Goal: Find specific page/section

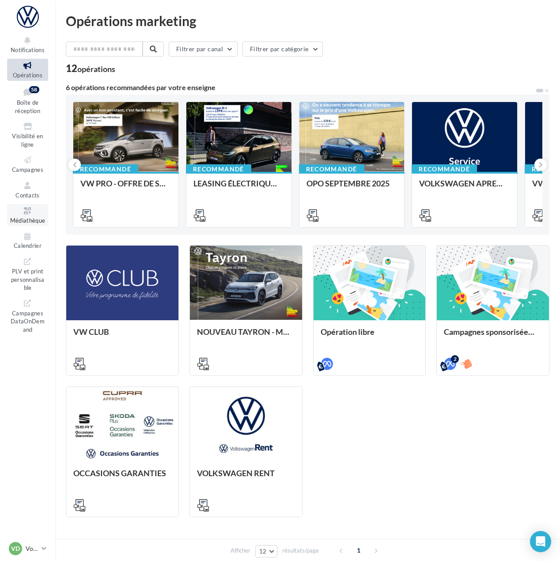
click at [28, 219] on span "Médiathèque" at bounding box center [27, 220] width 35 height 7
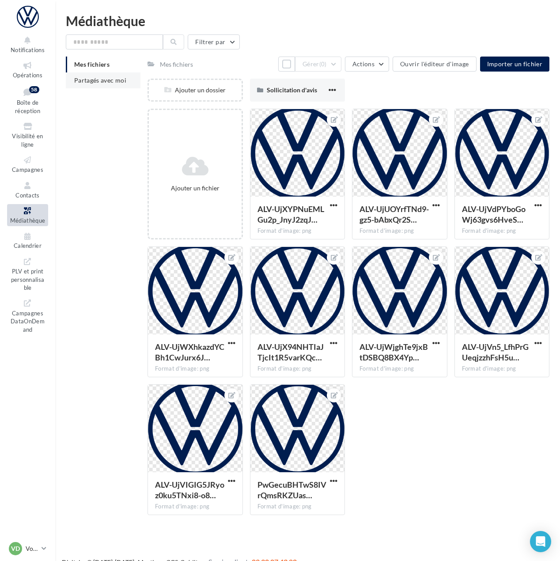
click at [99, 86] on li "Partagés avec moi" at bounding box center [103, 80] width 75 height 16
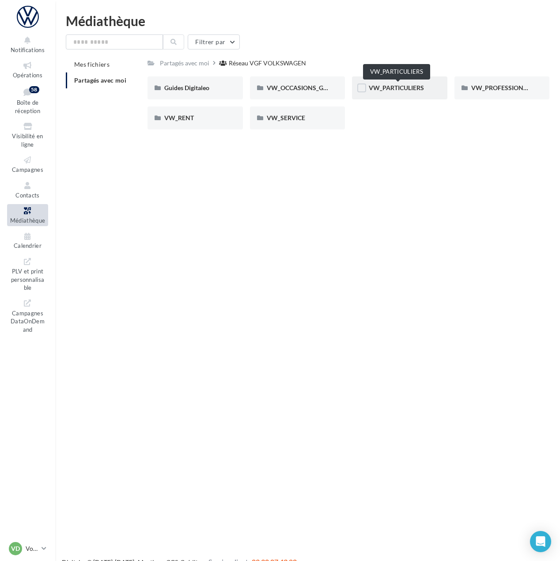
click at [391, 88] on span "VW_PARTICULIERS" at bounding box center [396, 88] width 55 height 8
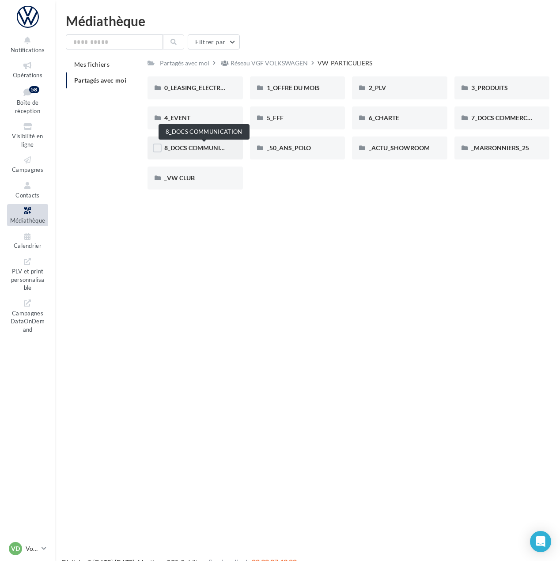
click at [183, 148] on span "8_DOCS COMMUNICATION" at bounding box center [203, 148] width 79 height 8
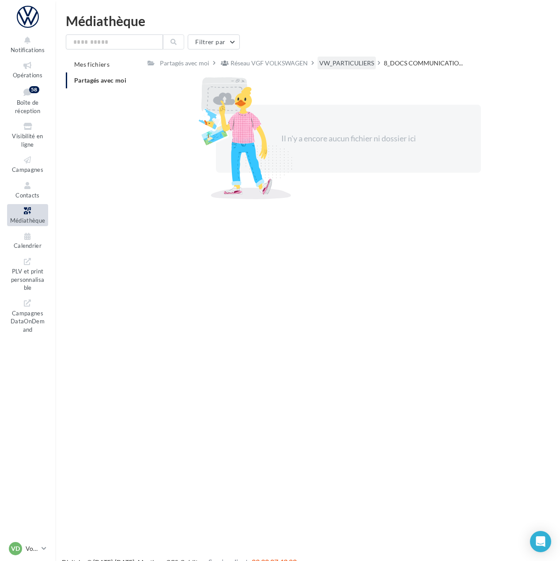
click at [364, 65] on div "VW_PARTICULIERS" at bounding box center [347, 63] width 55 height 9
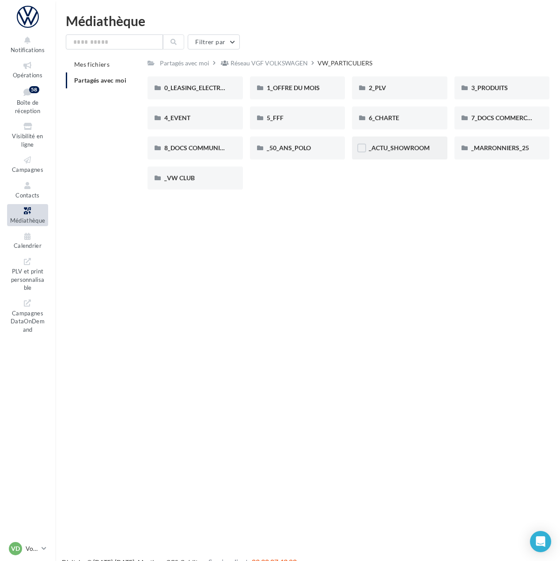
click at [387, 153] on div "_ACTU_SHOWROOM" at bounding box center [399, 148] width 95 height 23
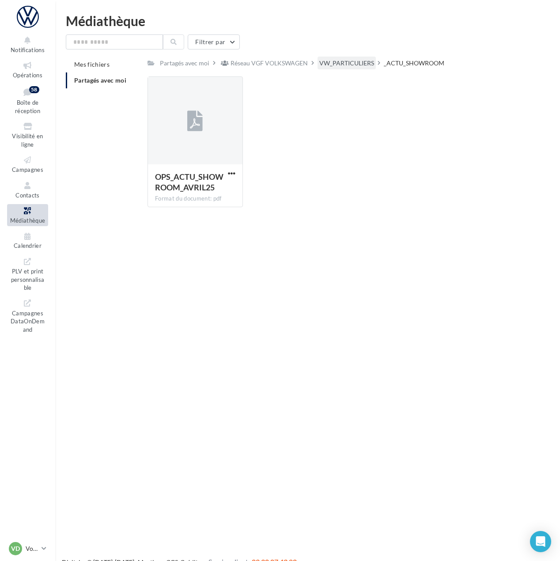
click at [370, 65] on div "VW_PARTICULIERS" at bounding box center [347, 63] width 55 height 9
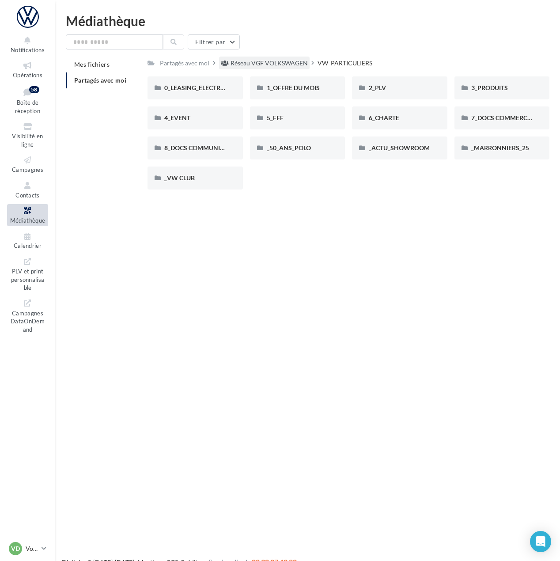
click at [278, 66] on div "Réseau VGF VOLKSWAGEN" at bounding box center [269, 63] width 77 height 9
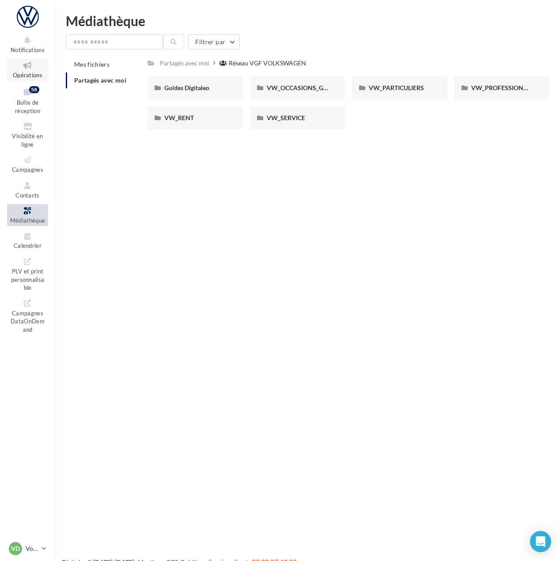
click at [30, 74] on span "Opérations" at bounding box center [28, 75] width 30 height 7
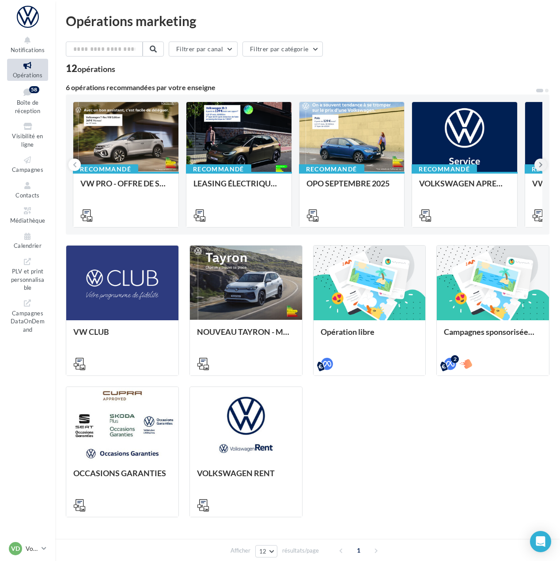
click at [543, 166] on button at bounding box center [541, 165] width 12 height 12
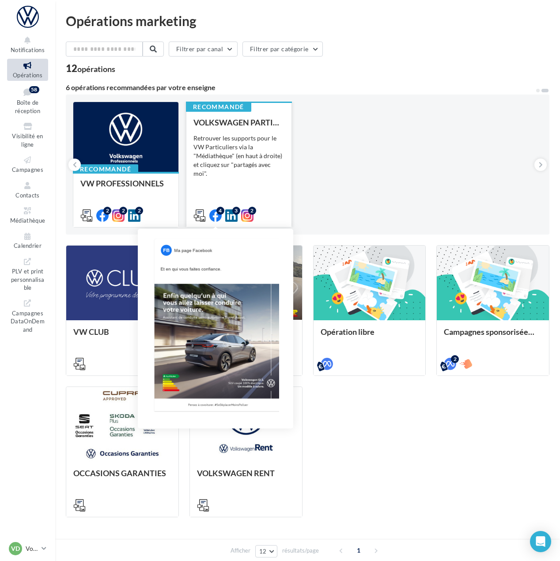
click at [215, 219] on icon at bounding box center [215, 215] width 12 height 12
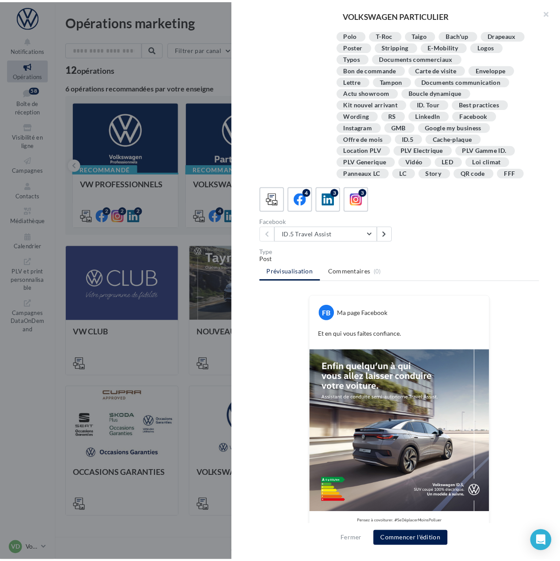
scroll to position [18, 0]
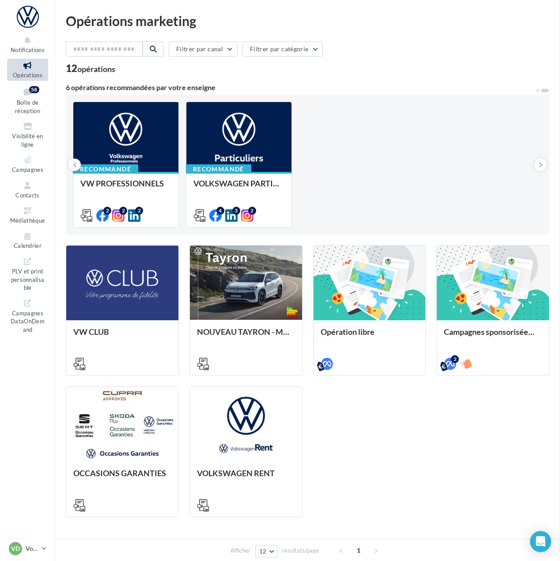
click at [184, 553] on div "VOLKSWAGEN PARTICULIER Description Retrouver les supports pour le VW Particulie…" at bounding box center [308, 553] width 484 height 0
click at [41, 545] on link "VD Volkswagen Duflo Astrid vw-ami-ami" at bounding box center [27, 548] width 41 height 17
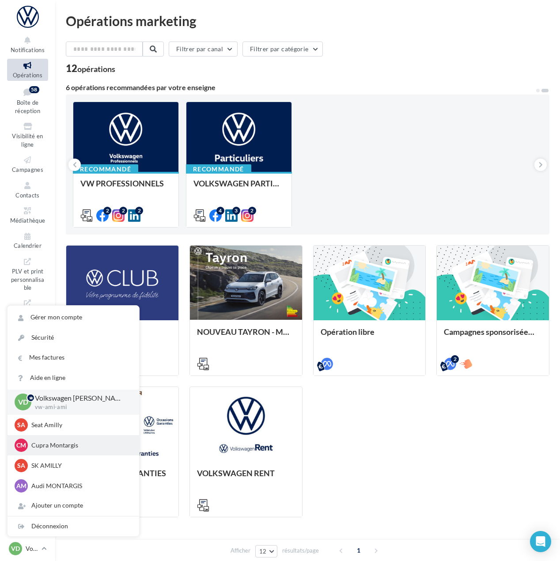
click at [58, 441] on p "Cupra Montargis" at bounding box center [79, 445] width 97 height 9
